Goal: Task Accomplishment & Management: Complete application form

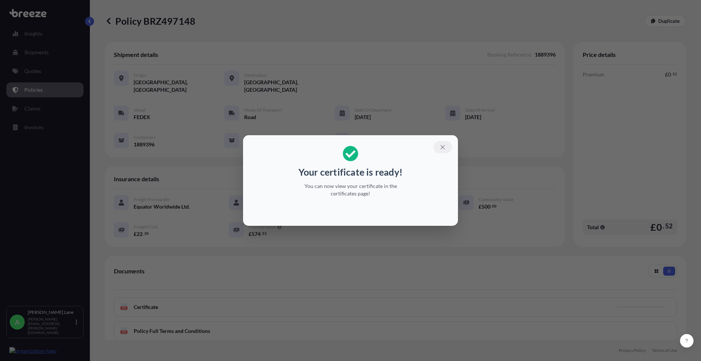
click at [444, 143] on button "button" at bounding box center [442, 147] width 19 height 12
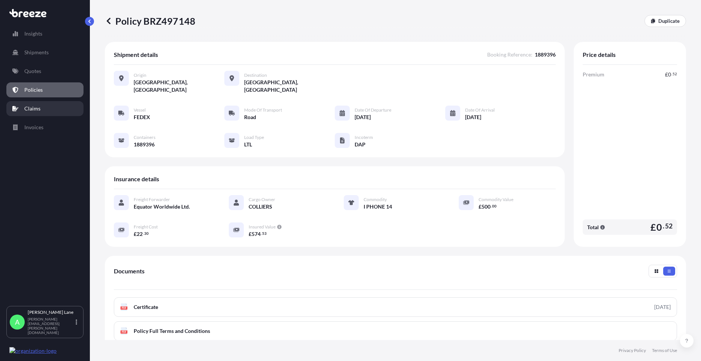
click at [41, 112] on link "Claims" at bounding box center [44, 108] width 77 height 15
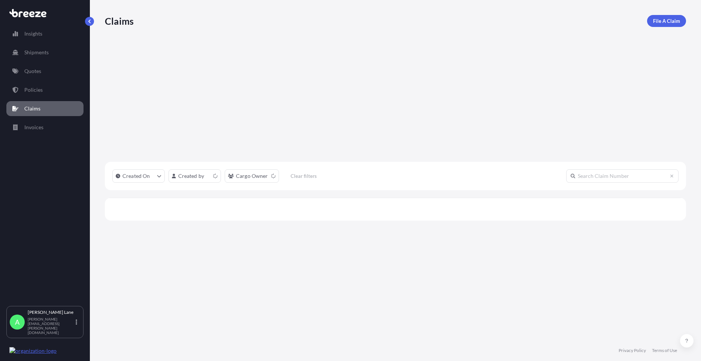
scroll to position [234, 576]
click at [43, 57] on link "Shipments" at bounding box center [44, 52] width 77 height 15
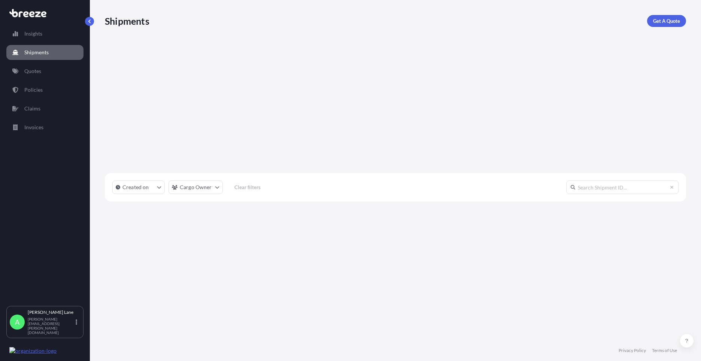
scroll to position [257, 576]
click at [63, 91] on link "Policies" at bounding box center [44, 89] width 77 height 15
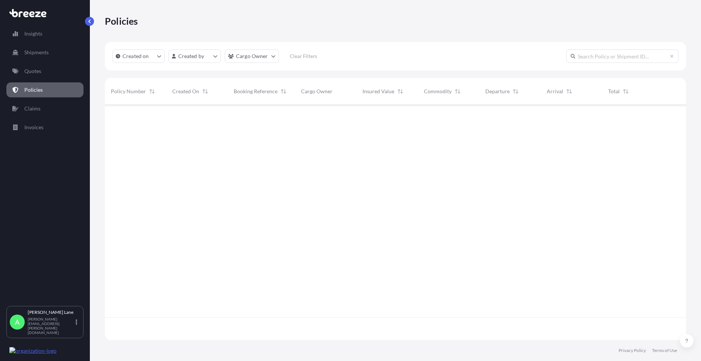
scroll to position [234, 576]
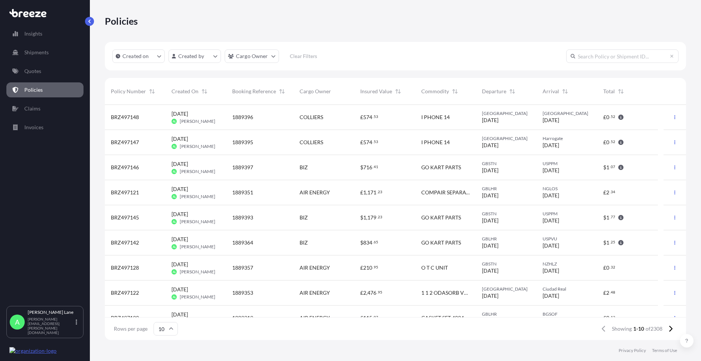
click at [283, 168] on div "1889397" at bounding box center [259, 167] width 55 height 7
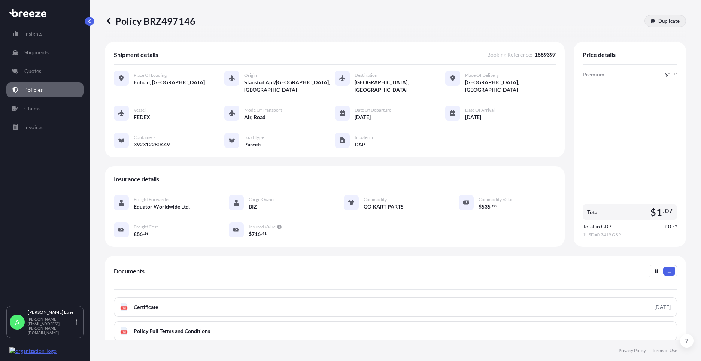
click at [661, 24] on p "Duplicate" at bounding box center [669, 20] width 21 height 7
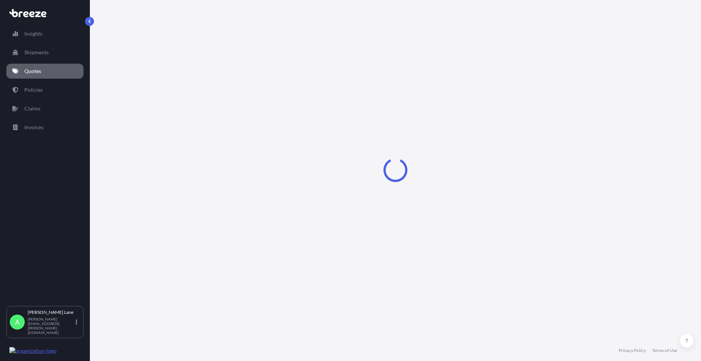
select select "Road"
select select "Air"
select select "Road"
select select "3"
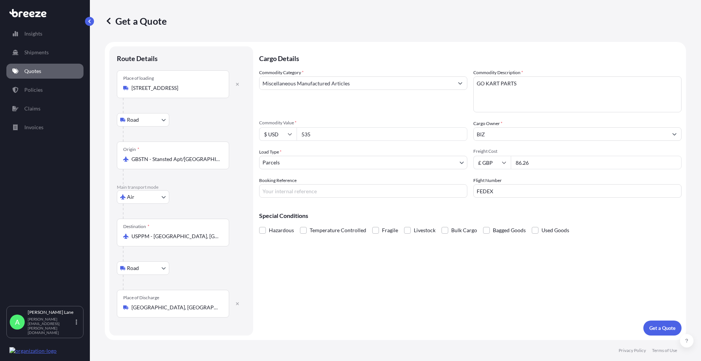
drag, startPoint x: 318, startPoint y: 135, endPoint x: 294, endPoint y: 138, distance: 24.1
click at [294, 138] on div "$ USD 535" at bounding box center [363, 133] width 208 height 13
type input "945.80"
click at [306, 193] on input "Booking Reference" at bounding box center [363, 190] width 208 height 13
paste input "1889409"
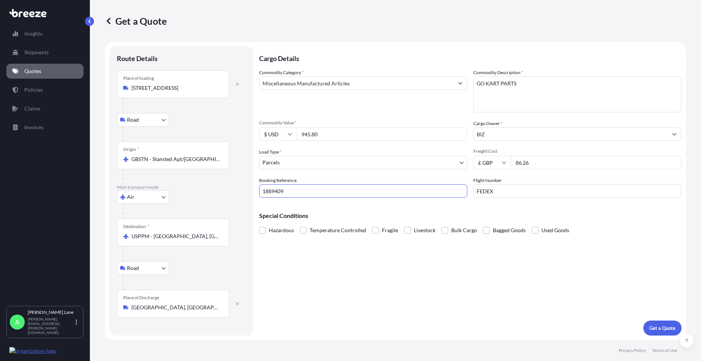
type input "1889409"
click at [429, 278] on div "Cargo Details Commodity Category * Miscellaneous Manufactured Articles Commodit…" at bounding box center [470, 190] width 423 height 289
drag, startPoint x: 544, startPoint y: 167, endPoint x: 507, endPoint y: 167, distance: 37.1
click at [507, 167] on div "£ GBP 86.26" at bounding box center [578, 162] width 208 height 13
type input "181.70"
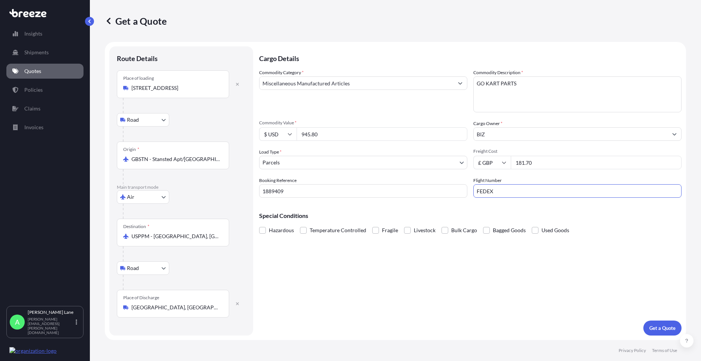
drag, startPoint x: 520, startPoint y: 193, endPoint x: 449, endPoint y: 194, distance: 71.2
click at [449, 194] on div "Commodity Category * Miscellaneous Manufactured Articles Commodity Description …" at bounding box center [470, 133] width 423 height 129
type input "DHL"
click at [438, 286] on div "Cargo Details Commodity Category * Miscellaneous Manufactured Articles Commodit…" at bounding box center [470, 190] width 423 height 289
click at [670, 328] on p "Get a Quote" at bounding box center [663, 327] width 26 height 7
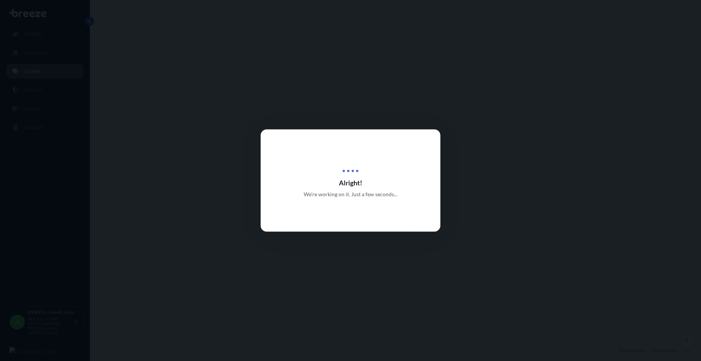
select select "Road"
select select "Air"
select select "Road"
select select "3"
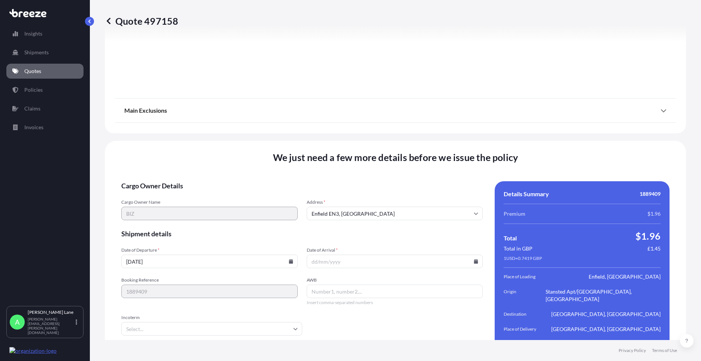
scroll to position [977, 0]
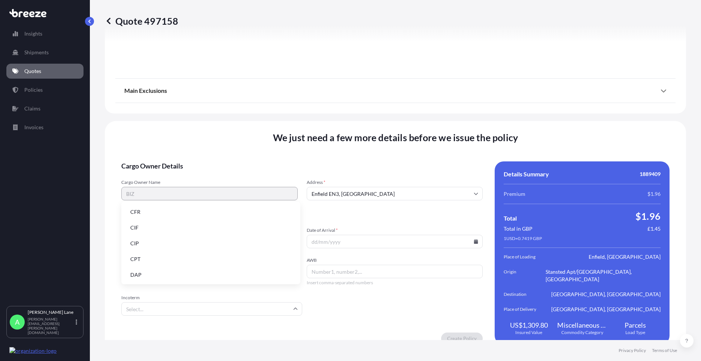
drag, startPoint x: 187, startPoint y: 305, endPoint x: 182, endPoint y: 295, distance: 10.6
click at [186, 303] on input "Incoterm" at bounding box center [211, 308] width 181 height 13
drag, startPoint x: 173, startPoint y: 275, endPoint x: 181, endPoint y: 269, distance: 9.9
click at [173, 274] on li "DAP" at bounding box center [210, 275] width 173 height 14
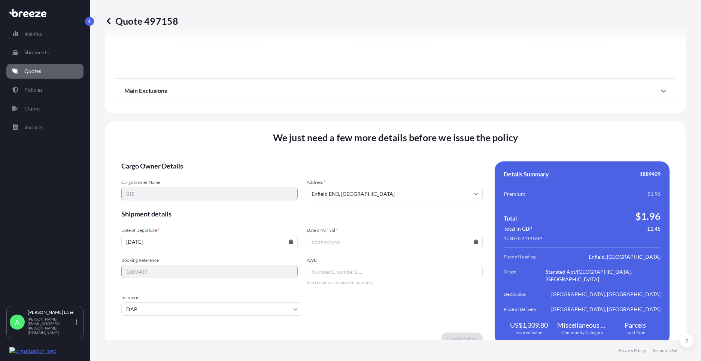
click at [474, 239] on icon at bounding box center [476, 241] width 4 height 4
click at [410, 183] on button "22" at bounding box center [410, 182] width 12 height 12
type input "[DATE]"
click at [364, 266] on input "AWB" at bounding box center [395, 271] width 176 height 13
paste input "1899405535"
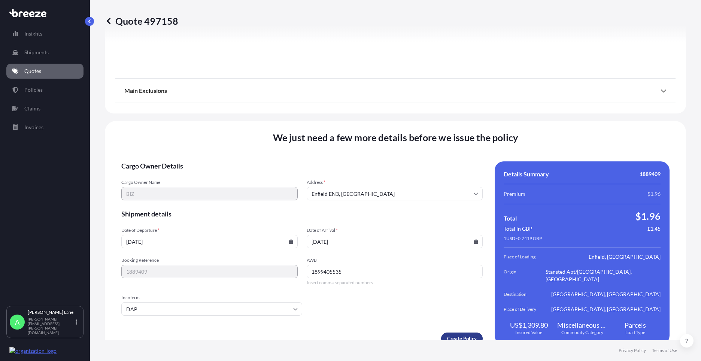
type input "1899405535"
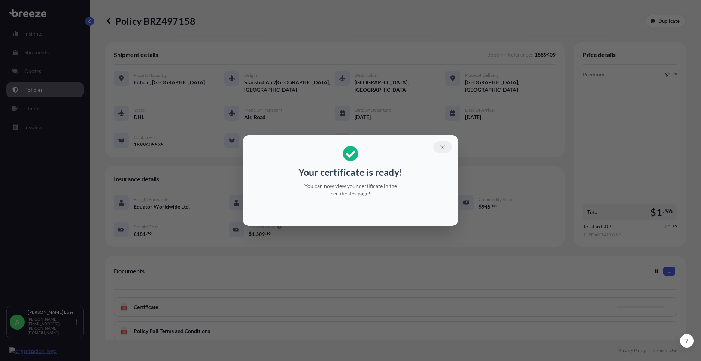
click at [439, 151] on button "button" at bounding box center [442, 147] width 19 height 12
